Goal: Information Seeking & Learning: Understand process/instructions

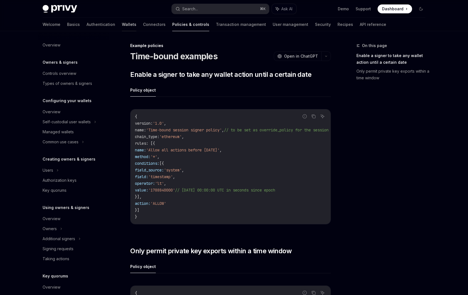
scroll to position [127, 0]
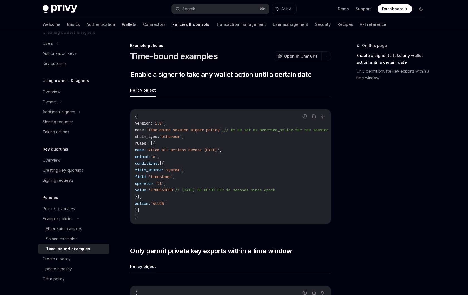
click at [122, 27] on link "Wallets" at bounding box center [129, 24] width 14 height 13
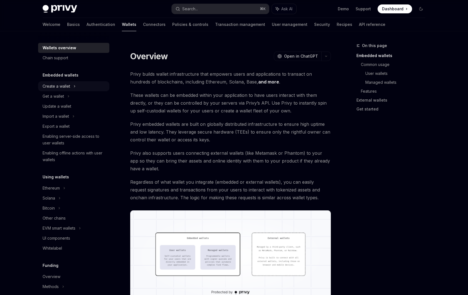
click at [61, 81] on div "Create a wallet" at bounding box center [73, 86] width 71 height 10
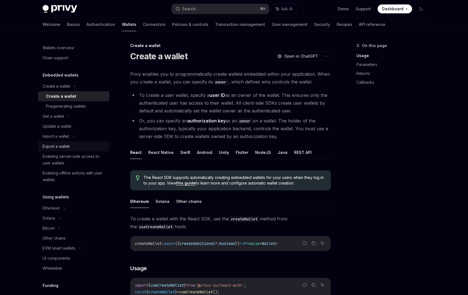
drag, startPoint x: 174, startPoint y: 106, endPoint x: 46, endPoint y: 143, distance: 132.9
click at [174, 106] on li "To create a user wallet, specify a user ID as an owner of the wallet. This ensu…" at bounding box center [230, 102] width 201 height 23
click at [299, 156] on button "REST API" at bounding box center [303, 152] width 18 height 13
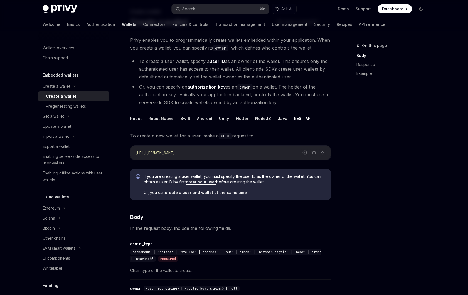
scroll to position [42, 0]
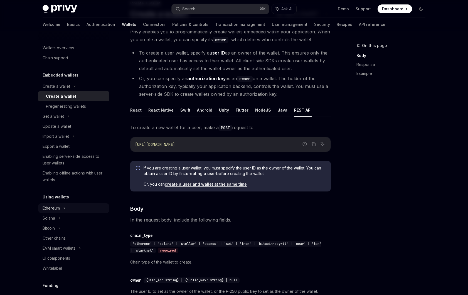
drag, startPoint x: 58, startPoint y: 208, endPoint x: 61, endPoint y: 210, distance: 3.0
click at [58, 208] on div "Ethereum" at bounding box center [51, 208] width 17 height 7
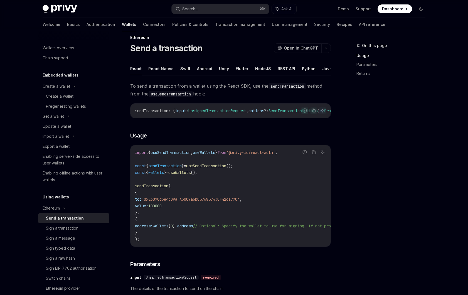
scroll to position [6, 0]
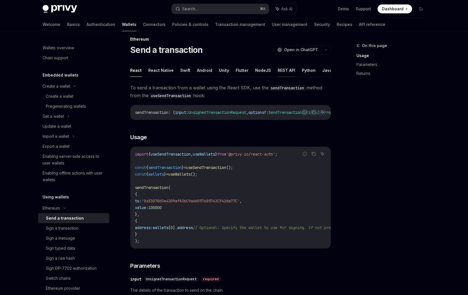
click at [280, 70] on button "REST API" at bounding box center [287, 70] width 18 height 13
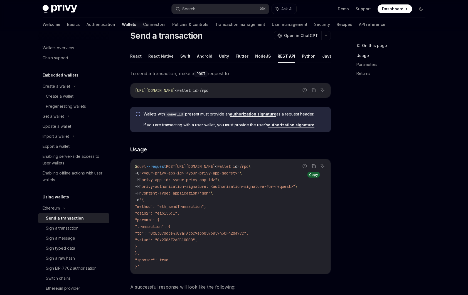
scroll to position [20, 0]
click at [315, 167] on icon "Copy the contents from the code block" at bounding box center [313, 166] width 4 height 4
click at [215, 26] on link "Transaction management" at bounding box center [240, 24] width 50 height 13
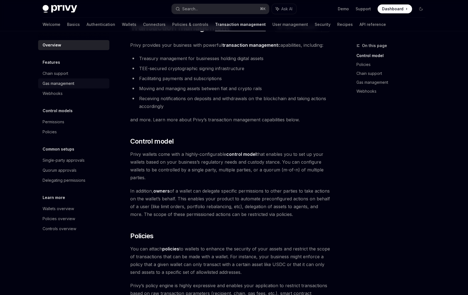
click at [66, 86] on div "Gas management" at bounding box center [59, 83] width 32 height 7
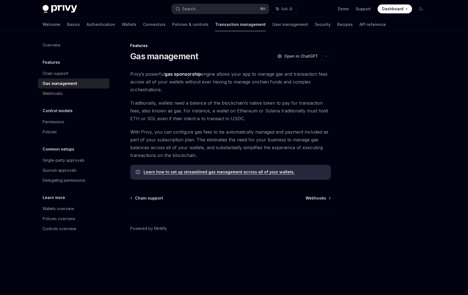
click at [249, 170] on link "Learn how to set up streamlined gas management across all of your wallets." at bounding box center [219, 171] width 151 height 5
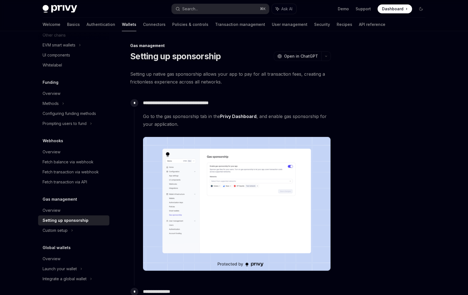
scroll to position [15, 0]
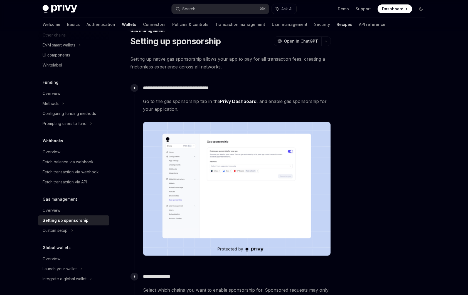
click at [337, 24] on link "Recipes" at bounding box center [345, 24] width 16 height 13
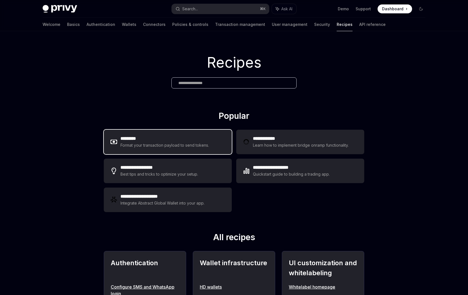
click at [152, 133] on div "********* Format your transaction payload to send tokens." at bounding box center [168, 142] width 128 height 24
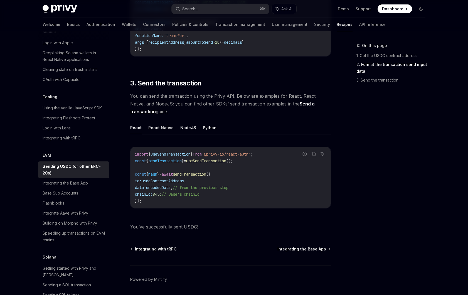
scroll to position [375, 0]
click at [206, 129] on button "Python" at bounding box center [210, 128] width 14 height 13
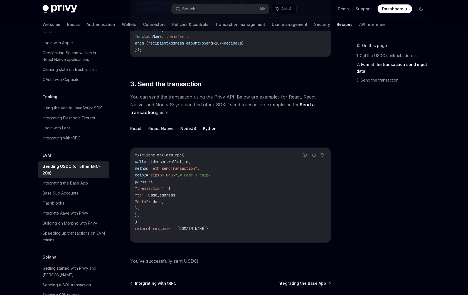
click at [137, 127] on button "React" at bounding box center [135, 128] width 11 height 13
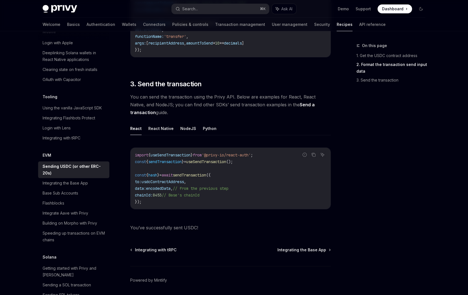
click at [114, 24] on div "Welcome Basics Authentication Wallets Connectors Policies & controls Transactio…" at bounding box center [214, 24] width 343 height 13
click at [122, 24] on link "Wallets" at bounding box center [129, 24] width 14 height 13
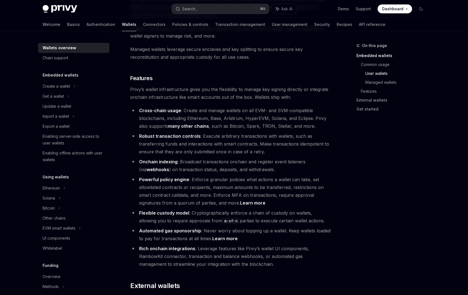
scroll to position [681, 0]
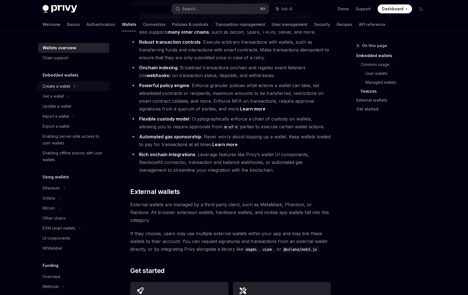
click at [53, 88] on div "Create a wallet" at bounding box center [57, 86] width 28 height 7
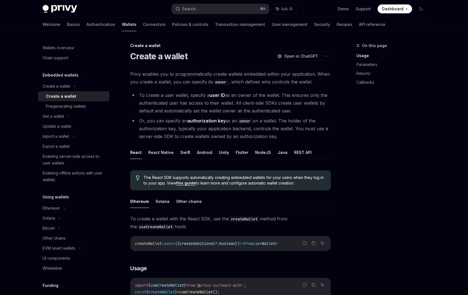
click at [64, 98] on div "Create a wallet" at bounding box center [61, 96] width 30 height 7
click at [298, 152] on button "REST API" at bounding box center [303, 152] width 18 height 13
type textarea "*"
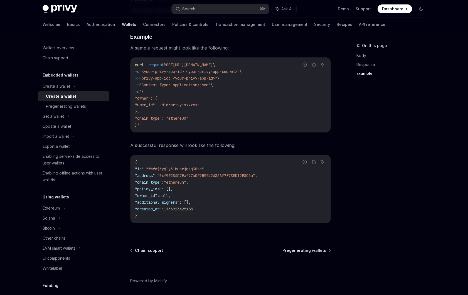
scroll to position [732, 0]
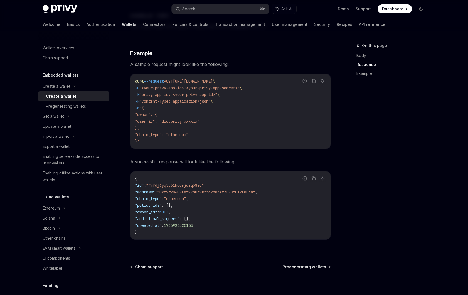
drag, startPoint x: 157, startPoint y: 140, endPoint x: 120, endPoint y: 82, distance: 67.9
copy code "curl --request POST https://api.privy.io/v1/wallets \ -u "<your-privy-app-id>:<…"
